Goal: Task Accomplishment & Management: Complete application form

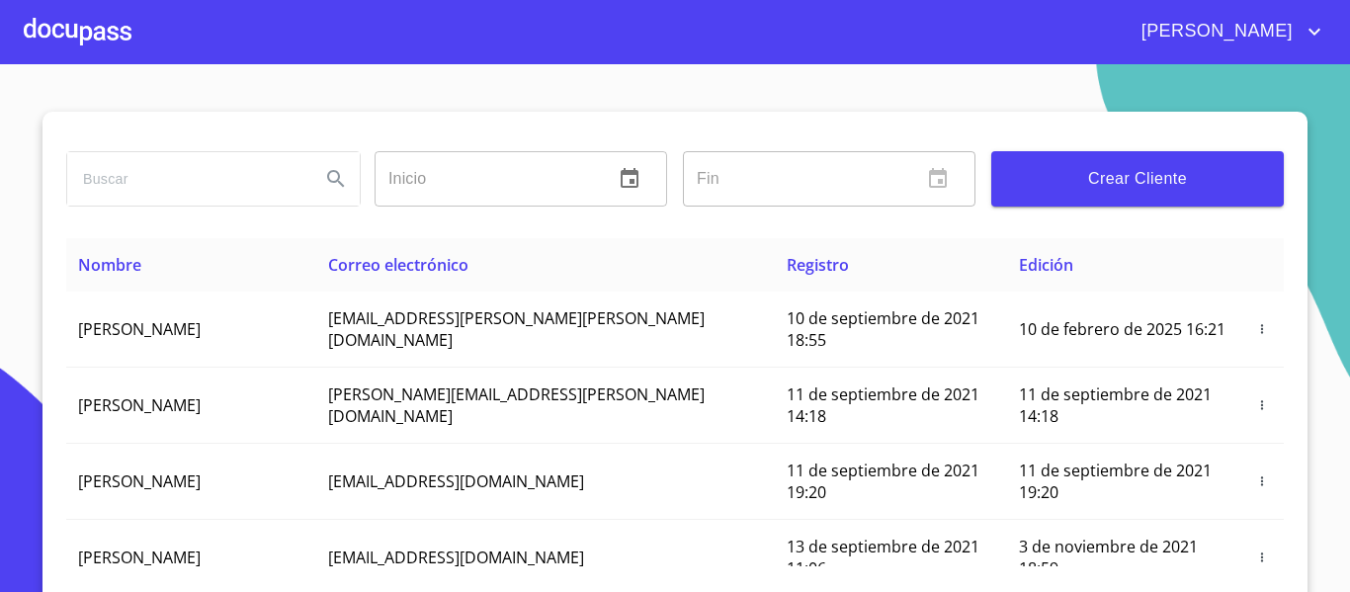
click at [121, 36] on div at bounding box center [78, 31] width 108 height 63
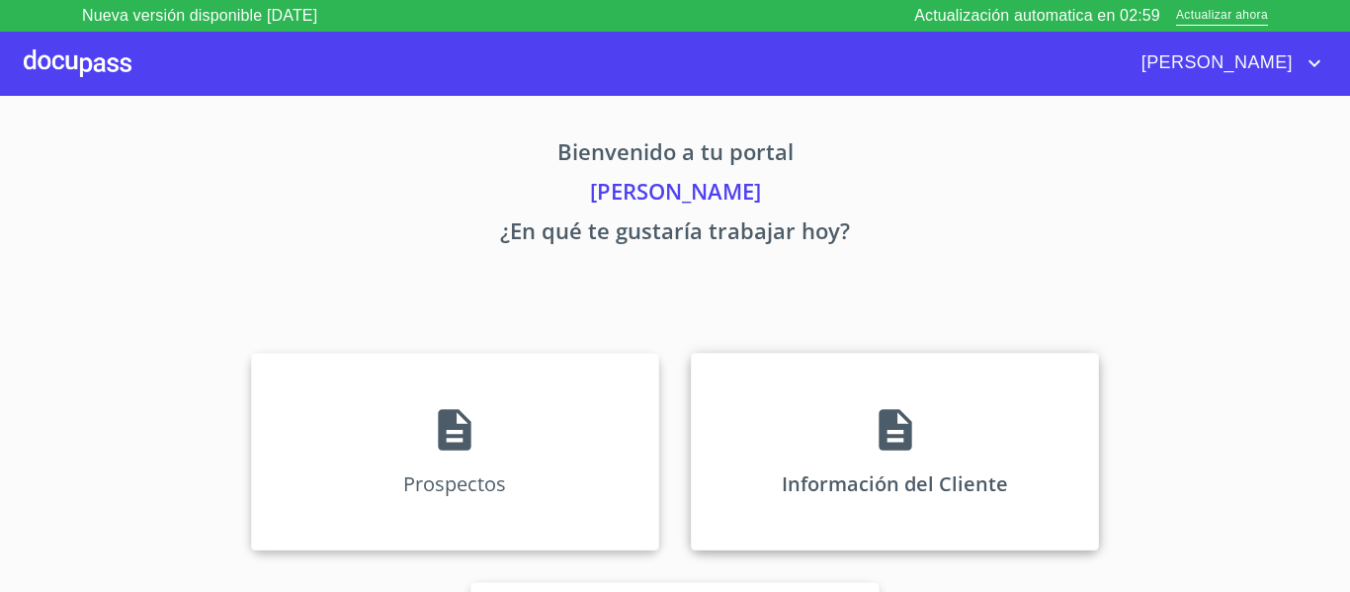
click at [743, 422] on div "Información del Cliente" at bounding box center [895, 452] width 408 height 198
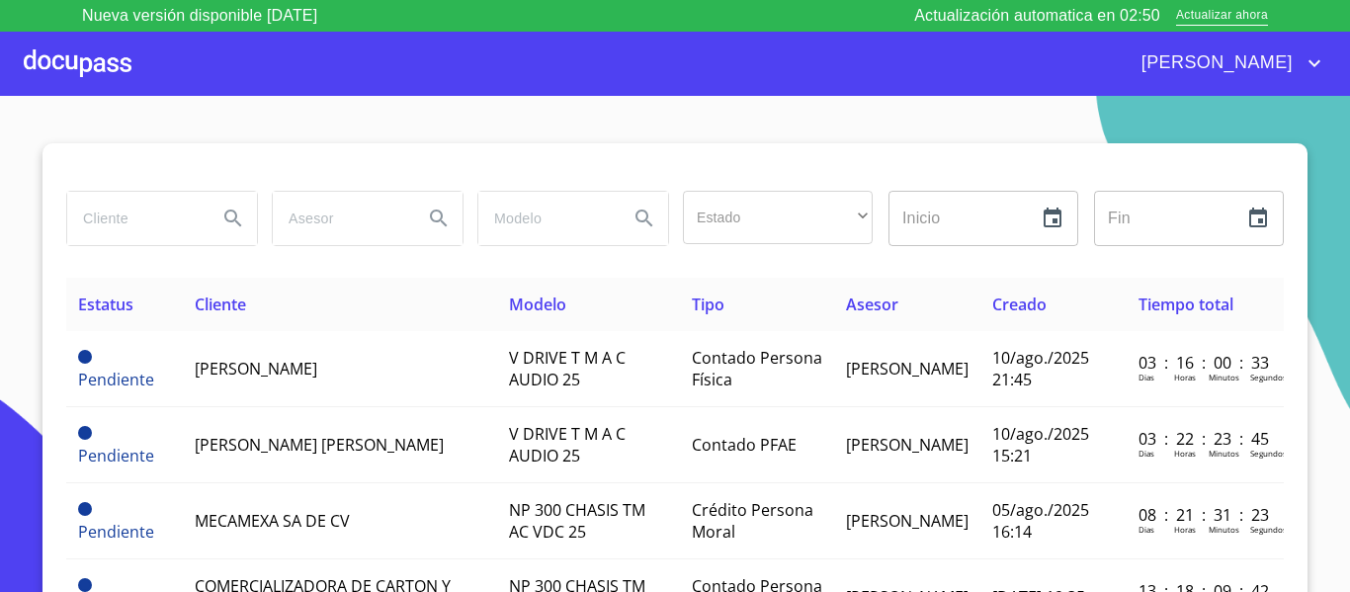
click at [125, 226] on input "search" at bounding box center [134, 218] width 134 height 53
type input "grupo aldaramiz"
click at [224, 216] on icon "Search" at bounding box center [232, 218] width 17 height 17
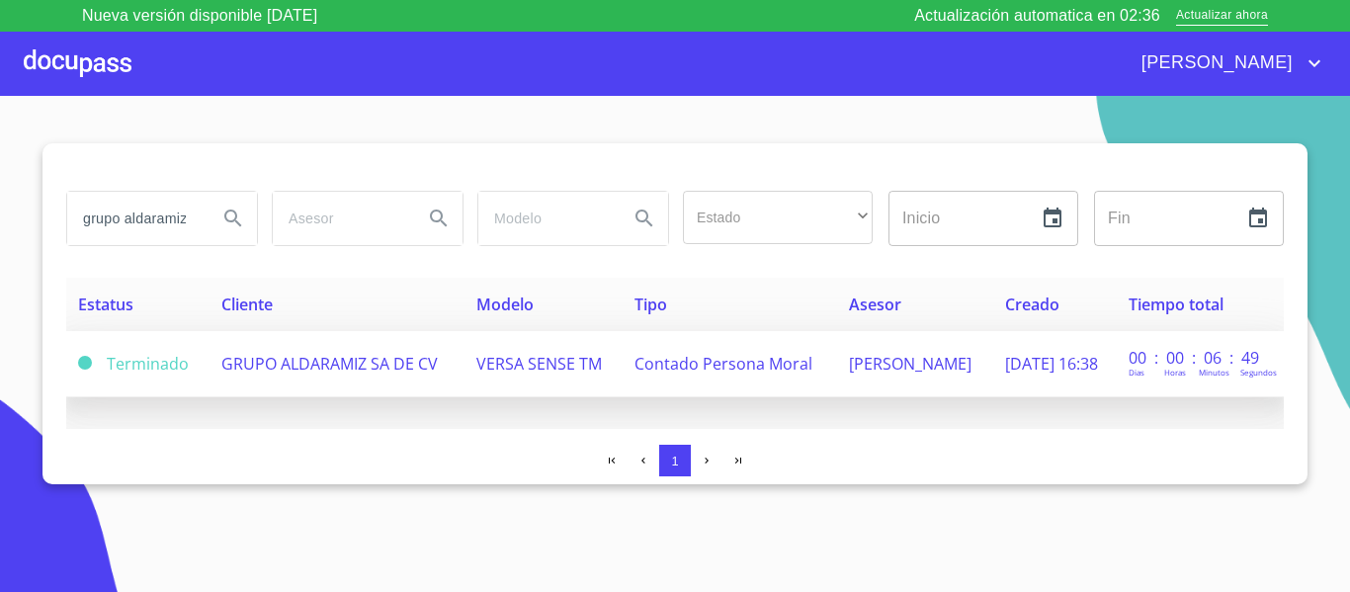
click at [296, 370] on span "GRUPO ALDARAMIZ SA DE CV" at bounding box center [329, 364] width 216 height 22
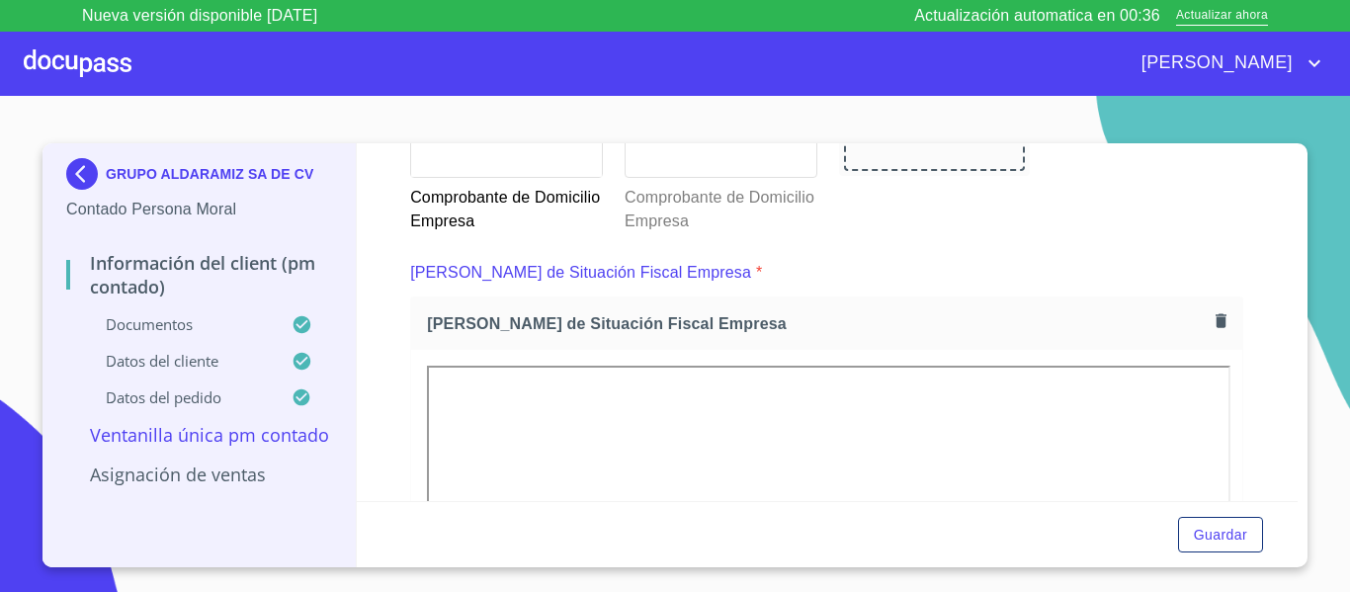
scroll to position [1931, 0]
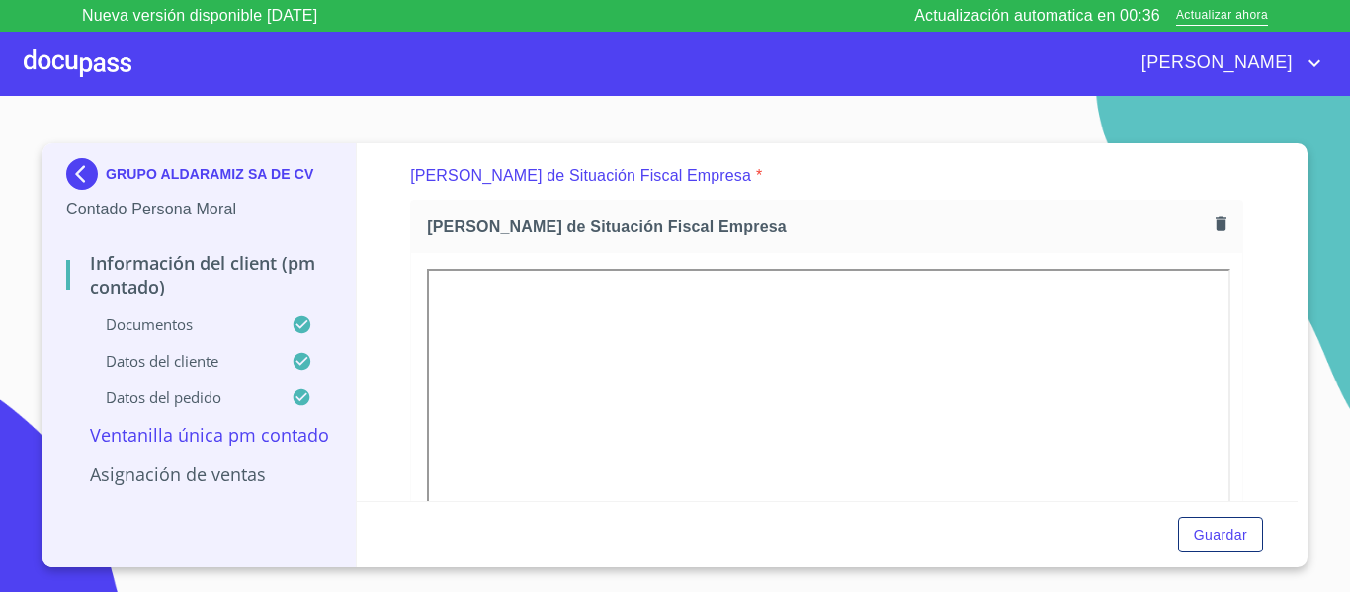
click at [1335, 272] on section "GRUPO ALDARAMIZ SA DE CV Contado Persona Moral Información del Client (PM conta…" at bounding box center [675, 360] width 1350 height 528
click at [1334, 272] on section "GRUPO ALDARAMIZ SA DE CV Contado Persona Moral Información del Client (PM conta…" at bounding box center [675, 360] width 1350 height 528
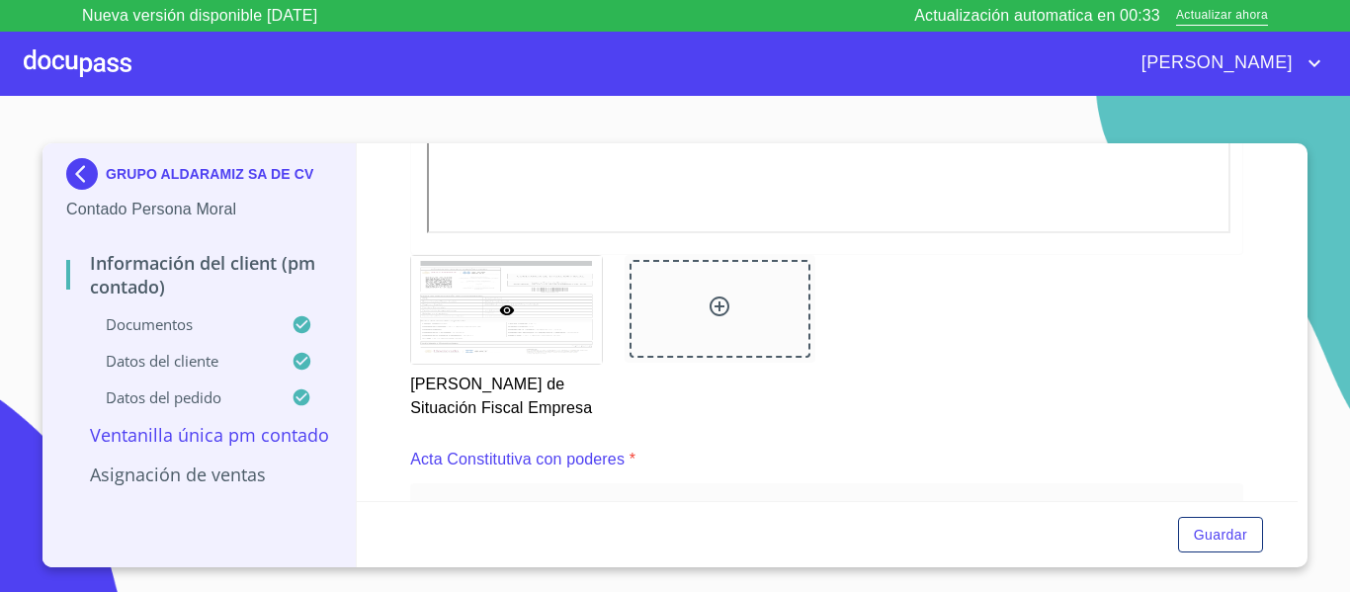
scroll to position [2563, 0]
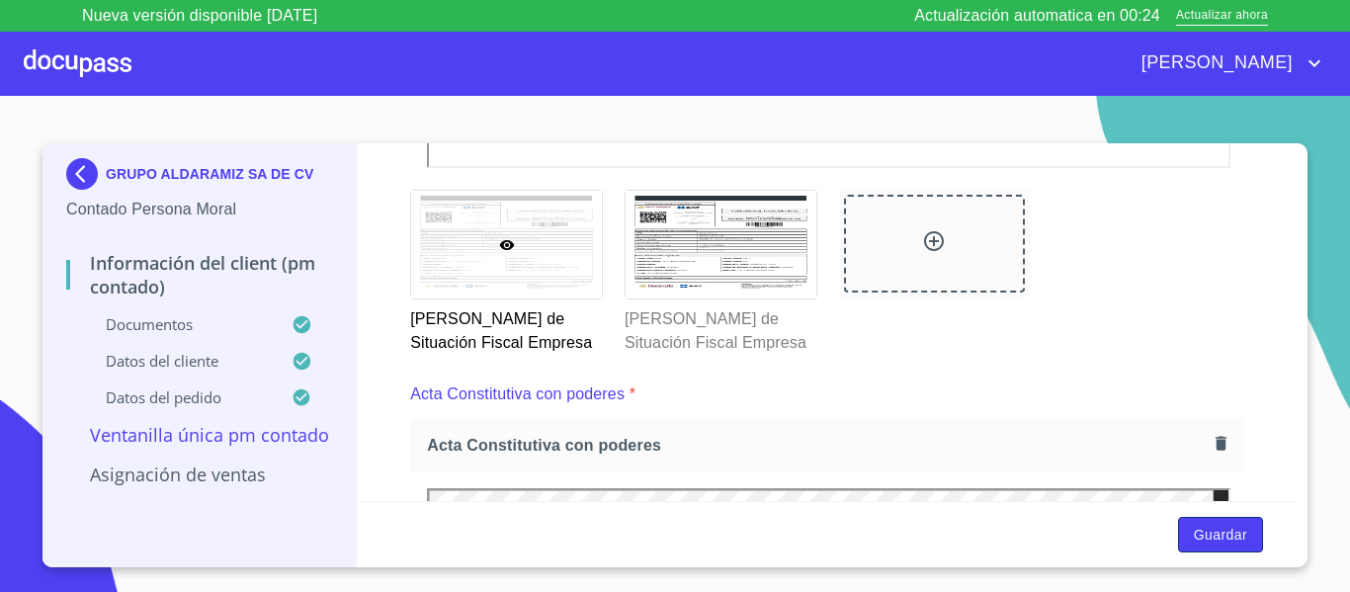
click at [1209, 541] on span "Guardar" at bounding box center [1220, 535] width 53 height 25
